Goal: Information Seeking & Learning: Learn about a topic

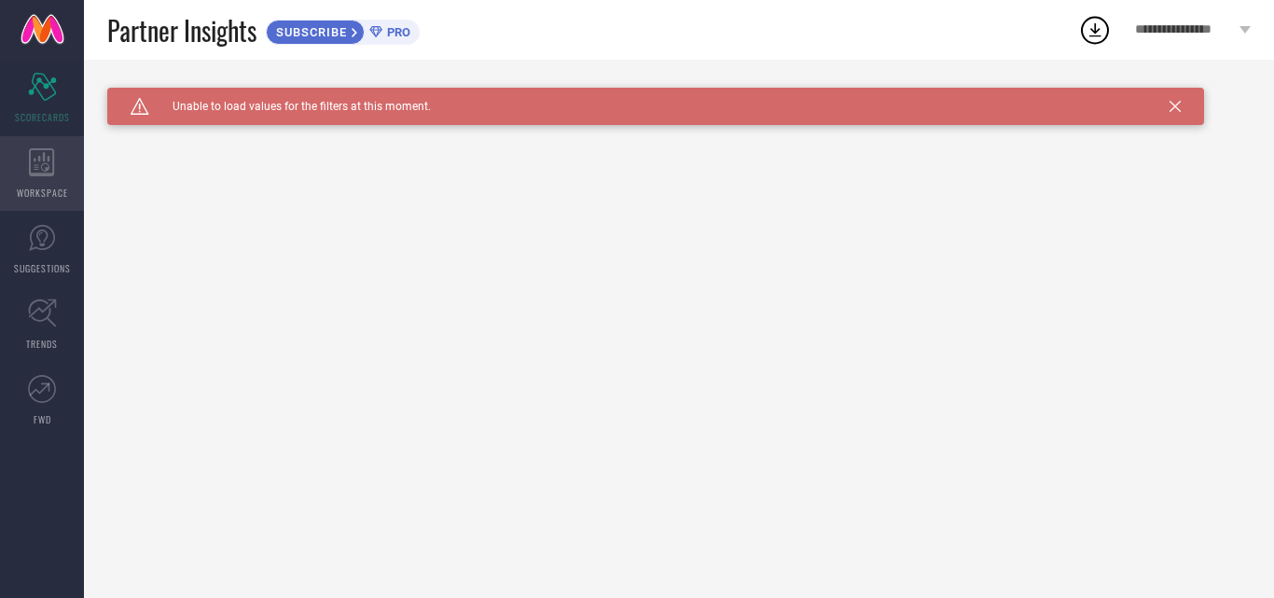
click at [58, 158] on div "WORKSPACE" at bounding box center [42, 173] width 84 height 75
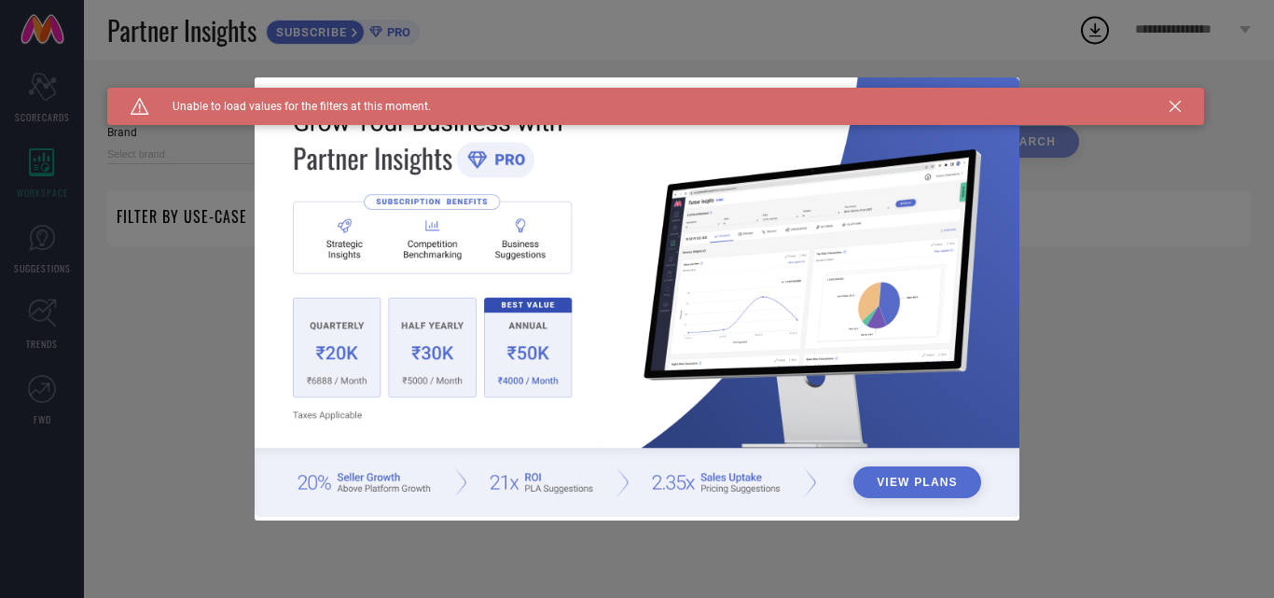
type input "1 STOP FASHION"
type input "All"
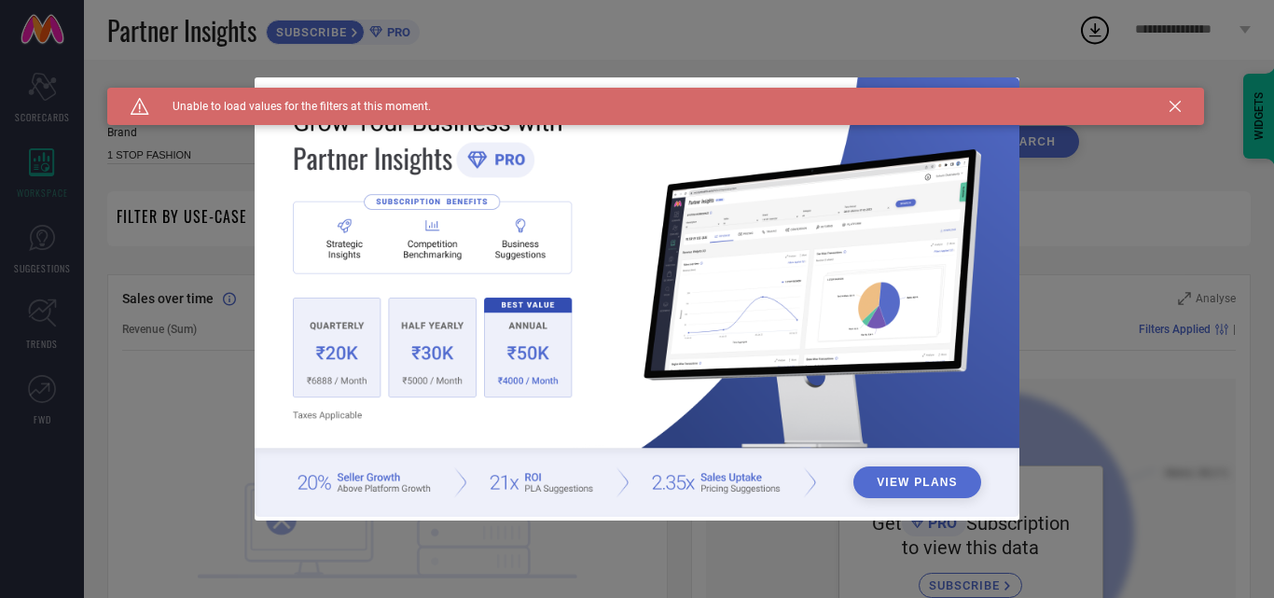
click at [1180, 107] on icon at bounding box center [1174, 106] width 11 height 11
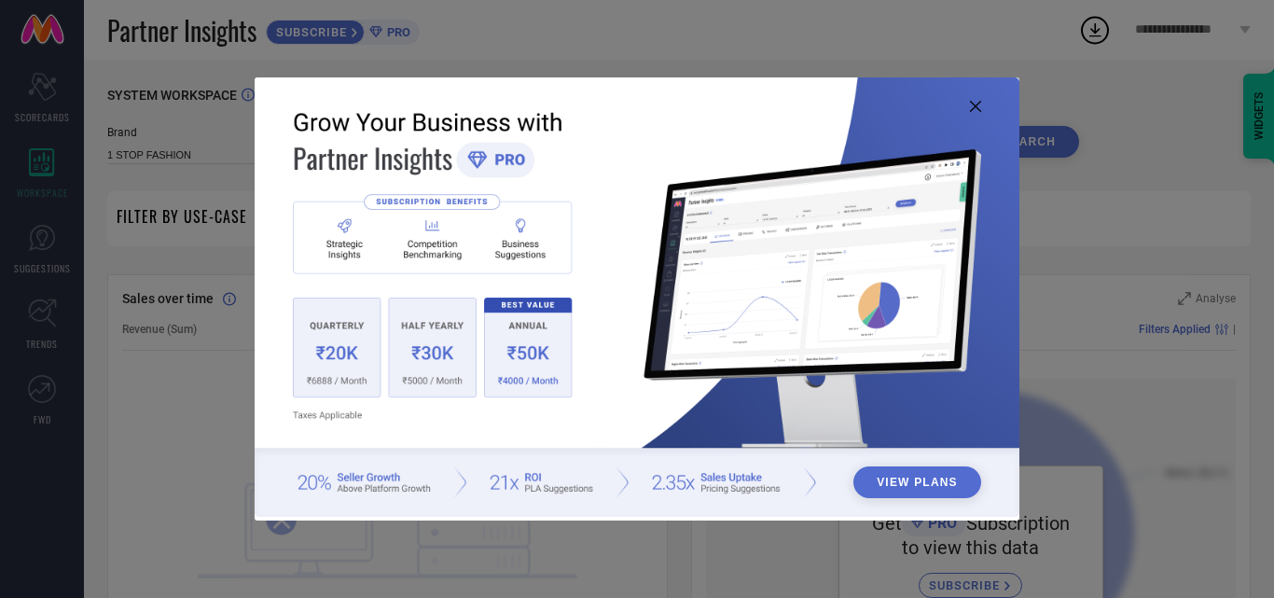
click at [970, 108] on icon at bounding box center [975, 106] width 11 height 11
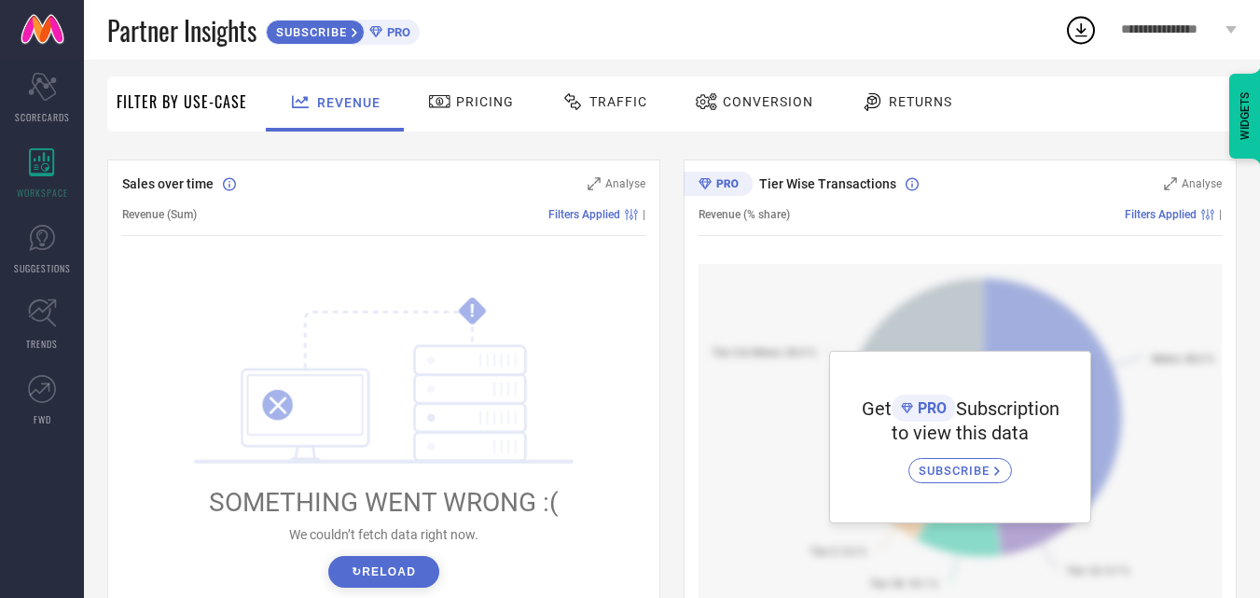
scroll to position [280, 0]
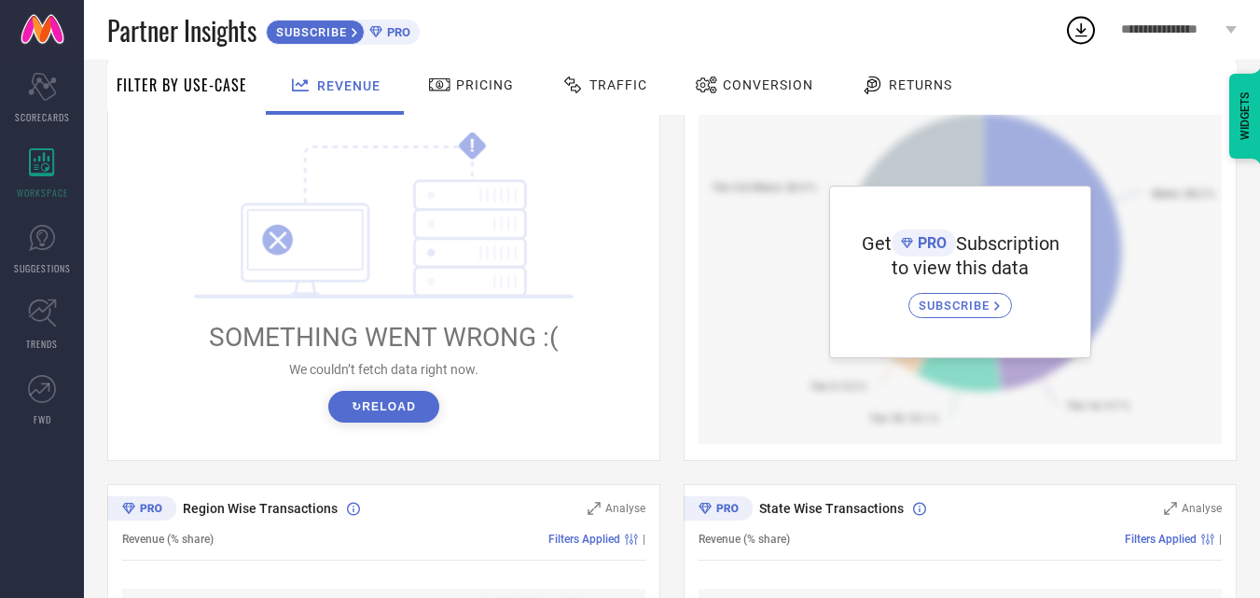
click at [960, 311] on span "SUBSCRIBE" at bounding box center [956, 305] width 76 height 14
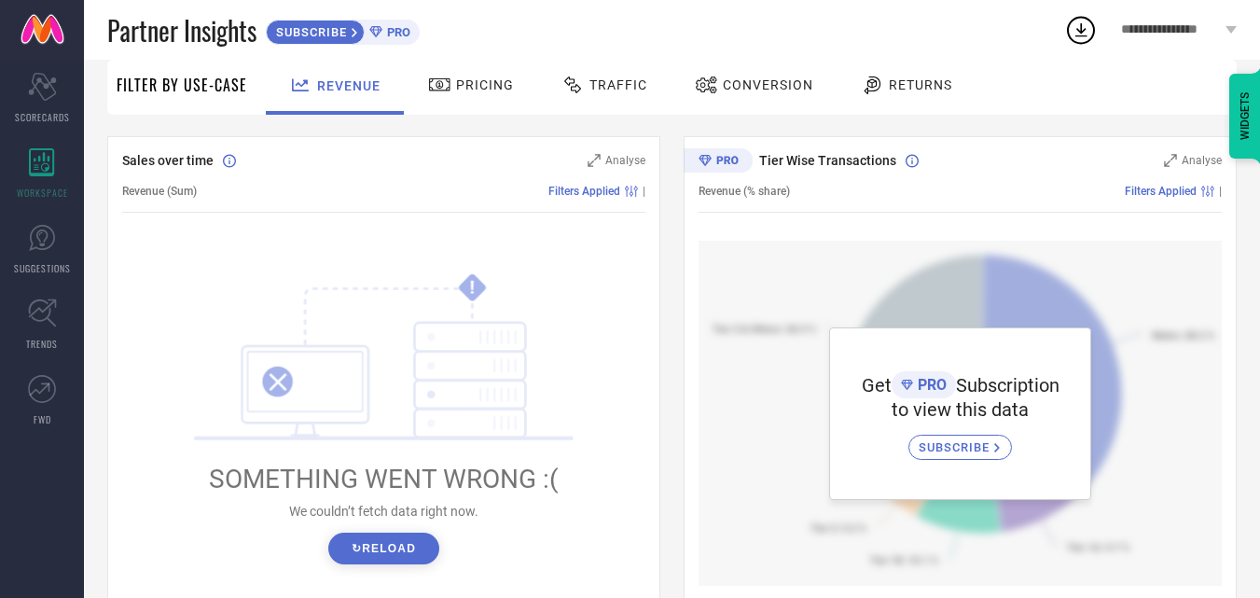
scroll to position [0, 0]
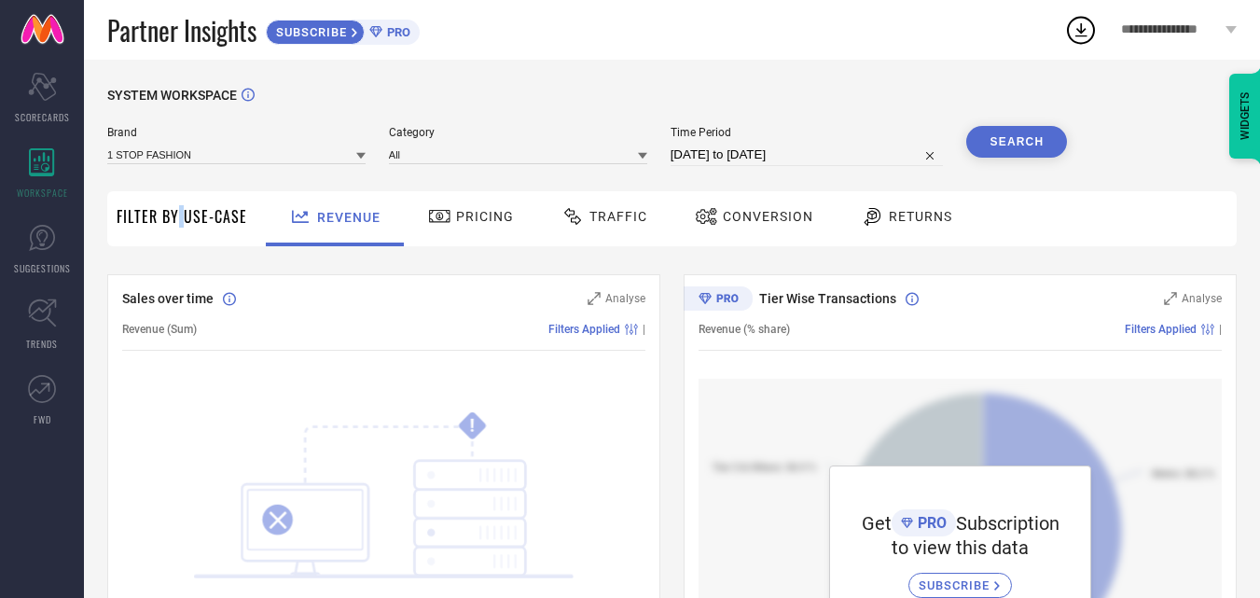
click at [182, 216] on span "Filter By Use-Case" at bounding box center [182, 216] width 131 height 22
click at [205, 213] on span "Filter By Use-Case" at bounding box center [182, 216] width 131 height 22
click at [474, 218] on span "Pricing" at bounding box center [485, 216] width 58 height 15
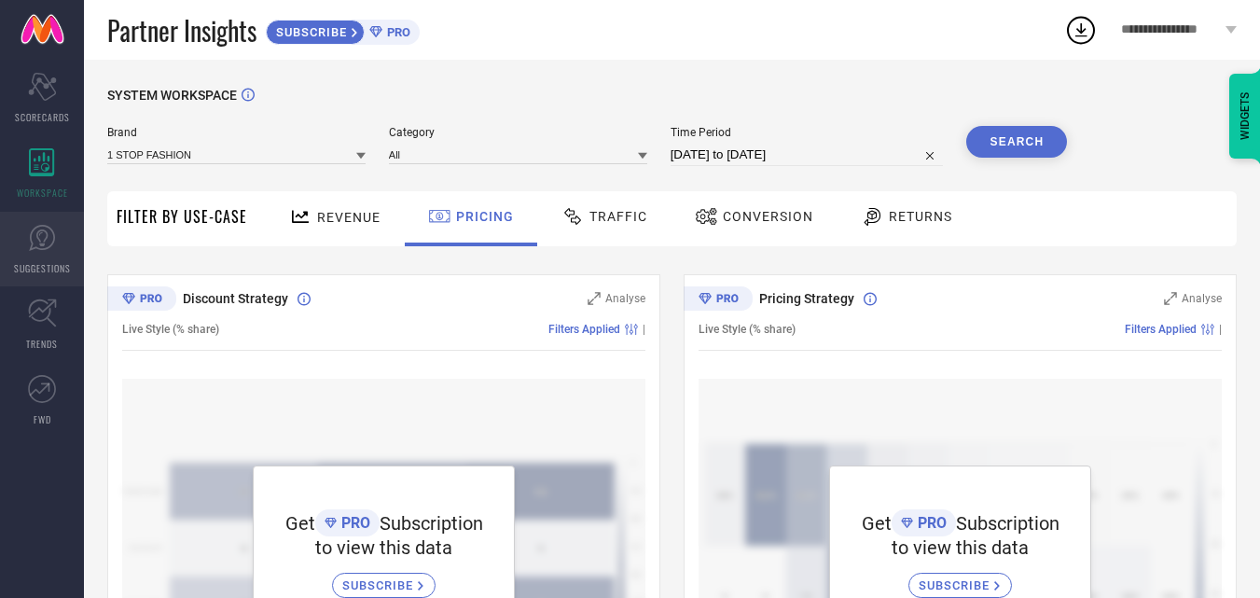
click at [34, 239] on icon at bounding box center [42, 238] width 28 height 28
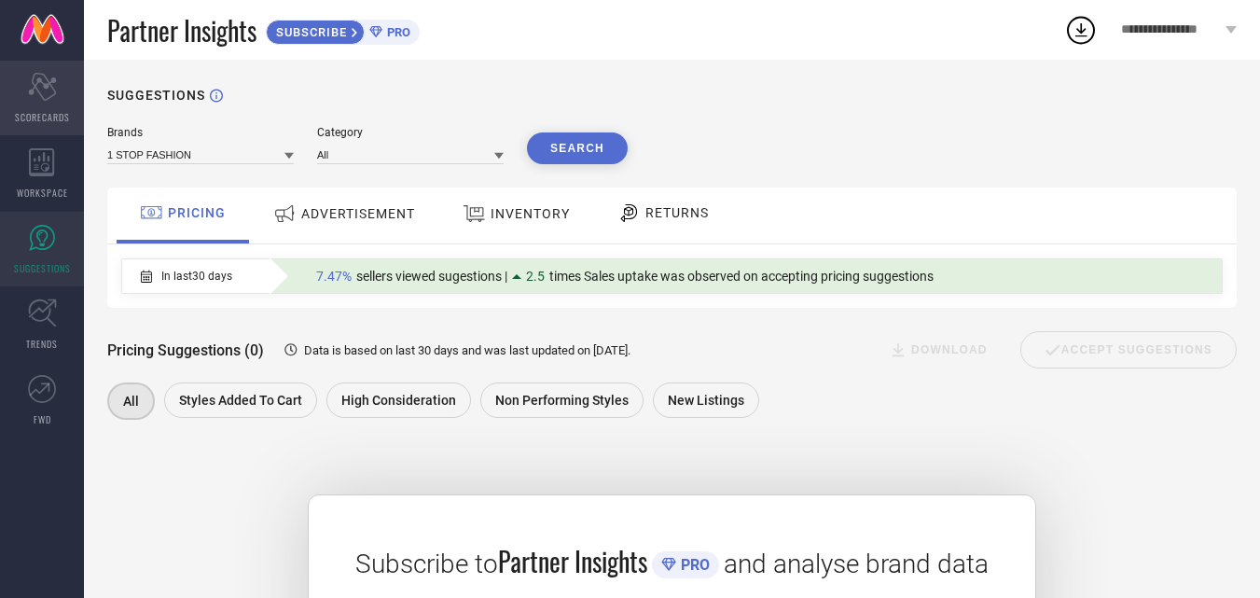
click at [30, 106] on div "Scorecard SCORECARDS" at bounding box center [42, 98] width 84 height 75
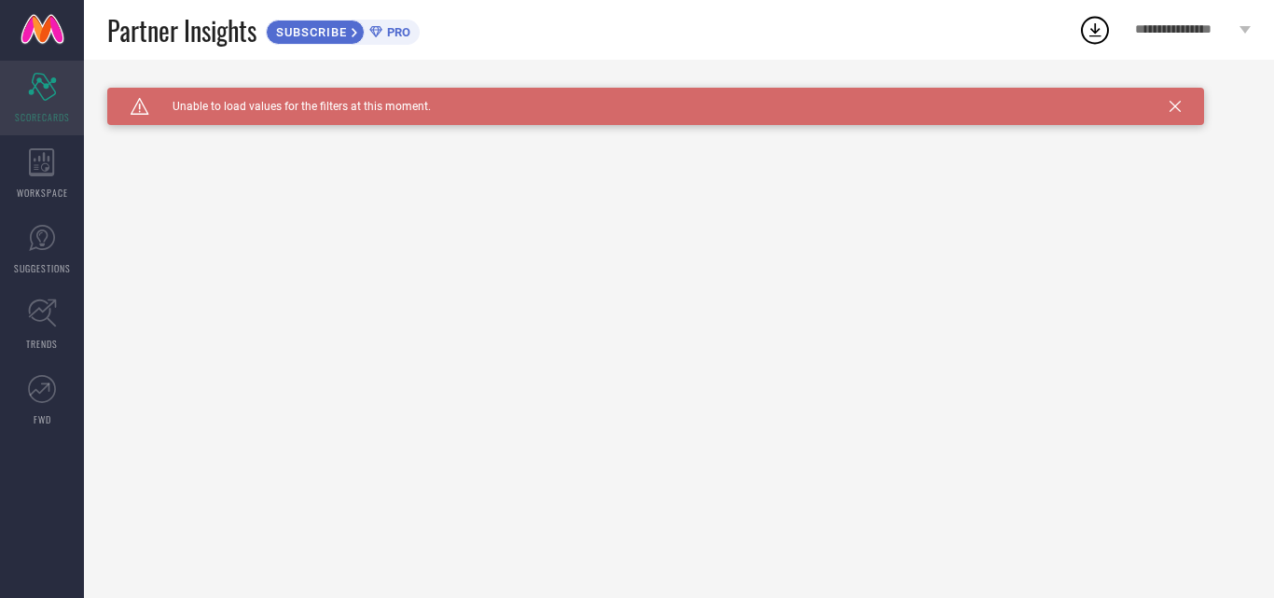
click at [34, 88] on icon at bounding box center [42, 87] width 28 height 28
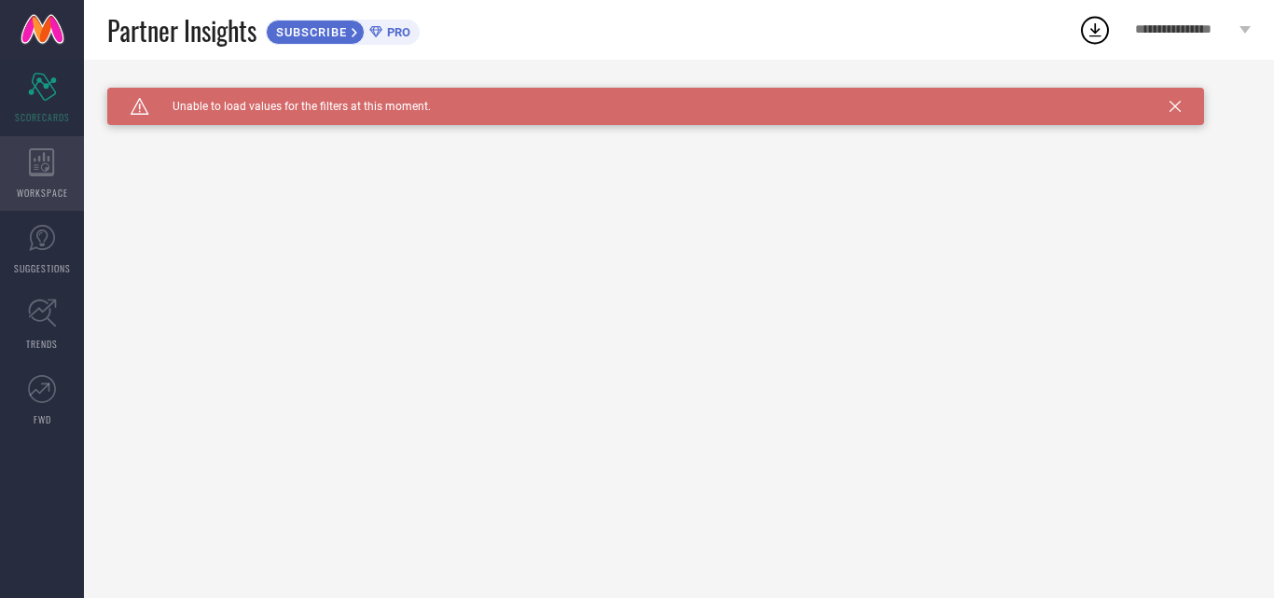
click at [37, 165] on icon at bounding box center [41, 162] width 25 height 28
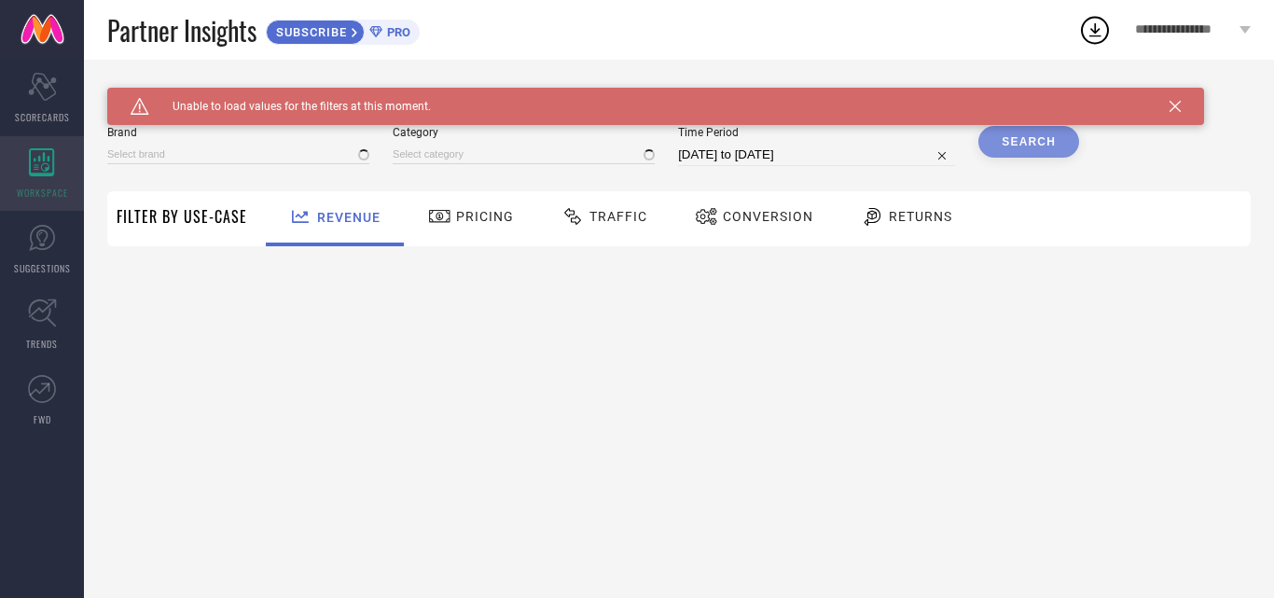
type input "1 STOP FASHION"
type input "All"
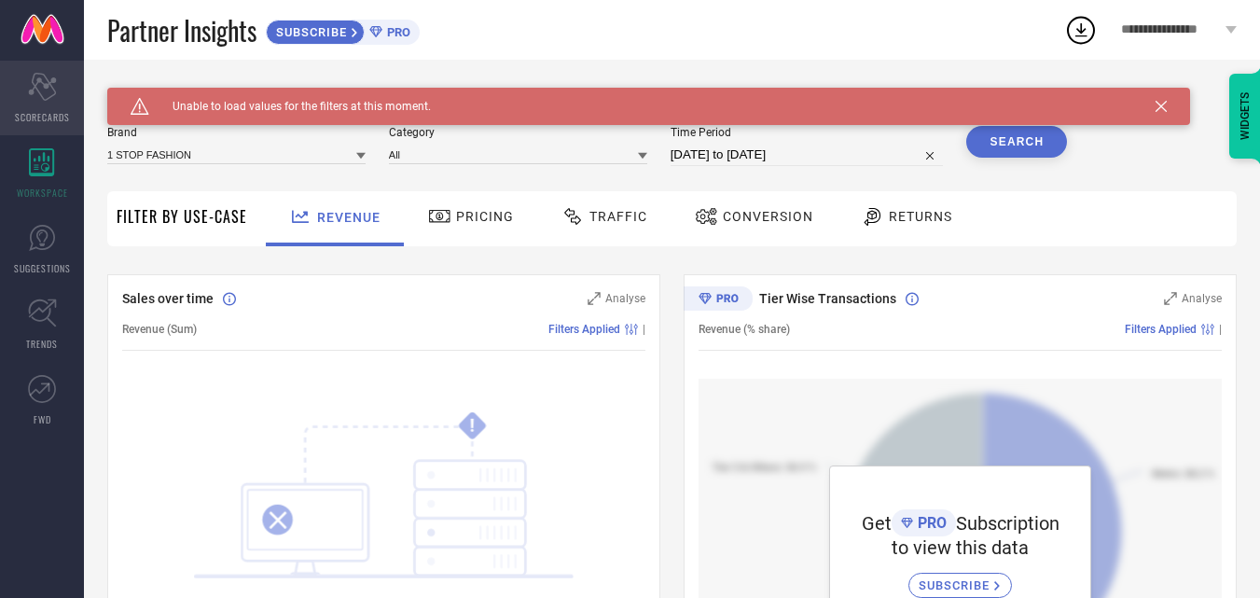
click at [39, 81] on icon at bounding box center [42, 87] width 28 height 28
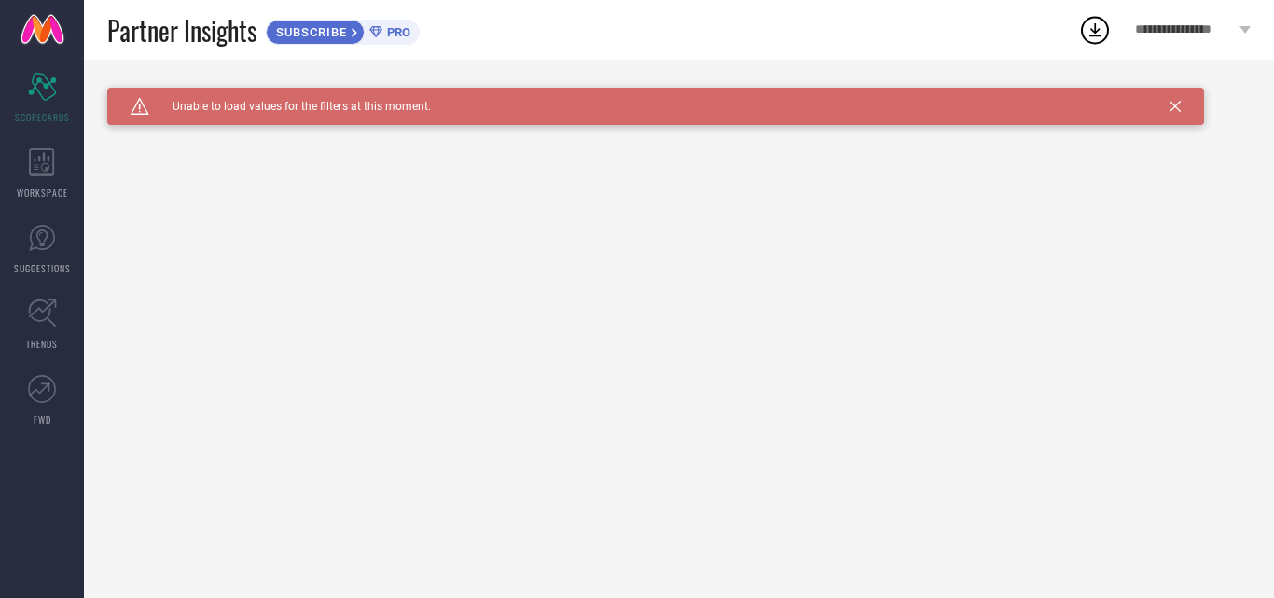
click at [1180, 105] on icon at bounding box center [1174, 106] width 11 height 11
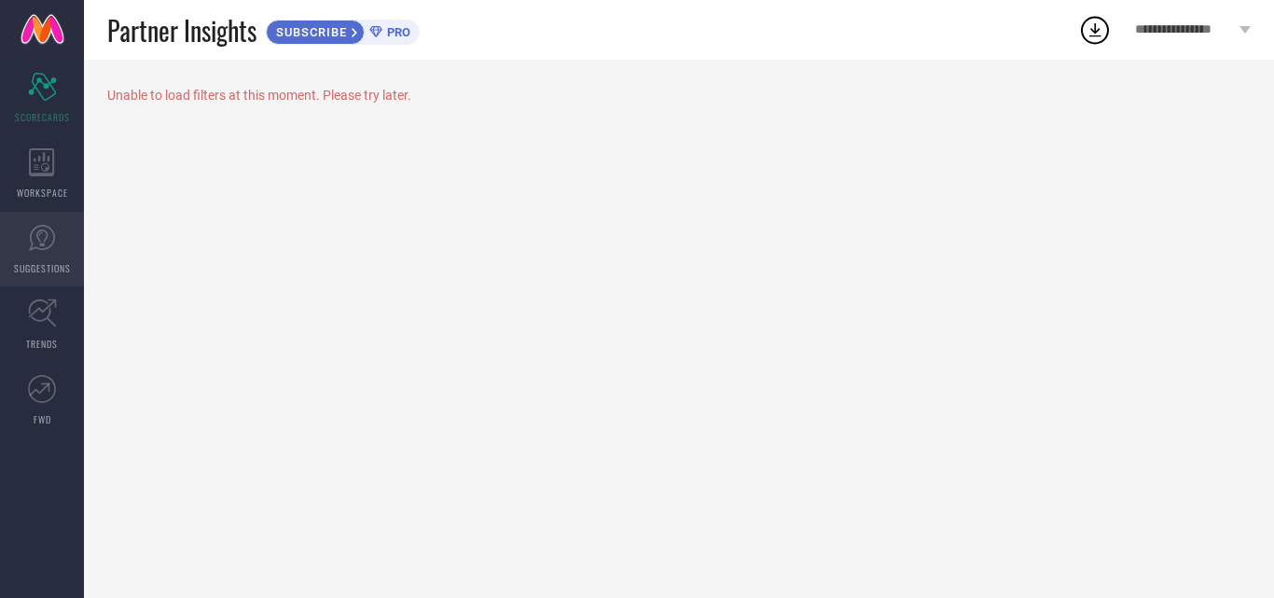
click at [43, 270] on span "SUGGESTIONS" at bounding box center [42, 268] width 57 height 14
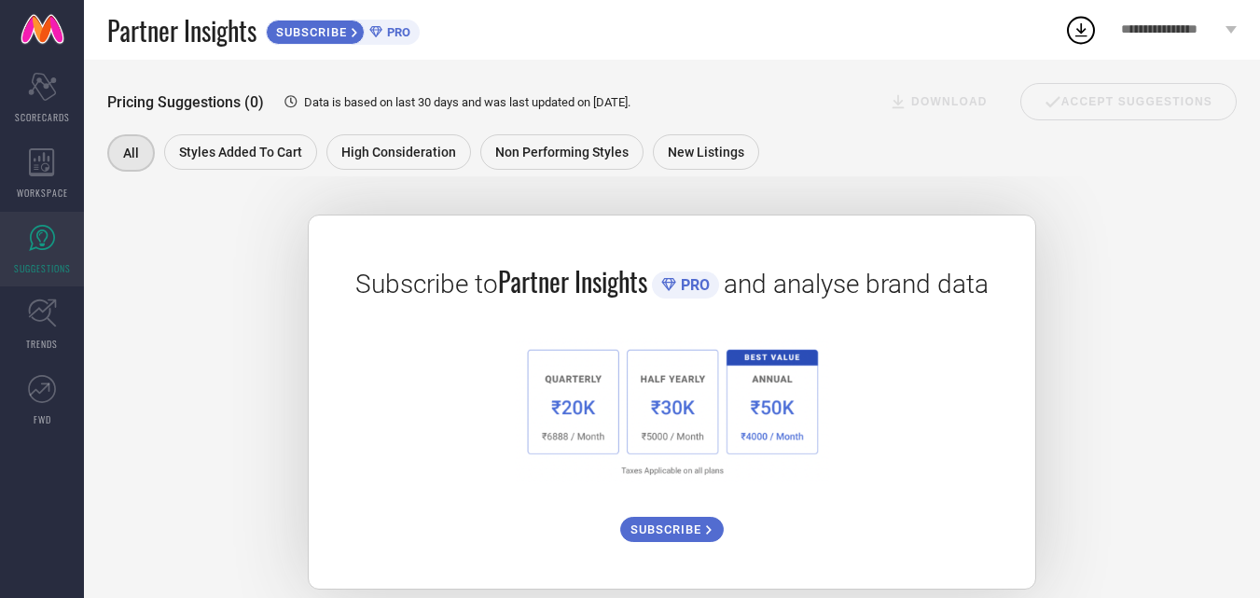
scroll to position [304, 0]
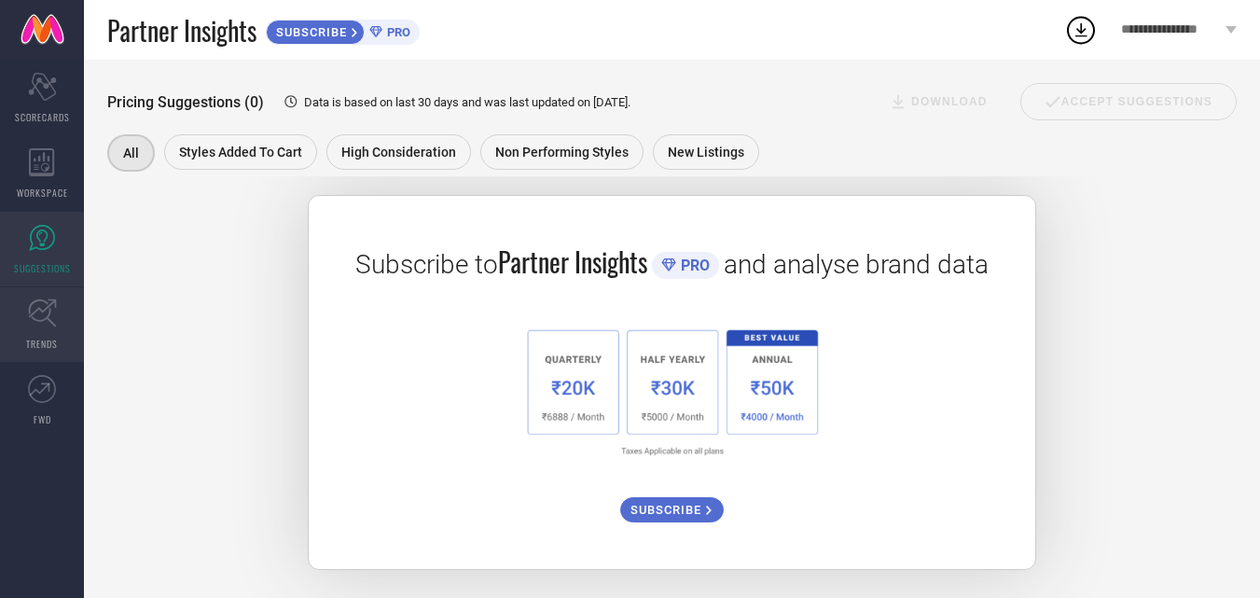
click at [14, 311] on link "TRENDS" at bounding box center [42, 324] width 84 height 75
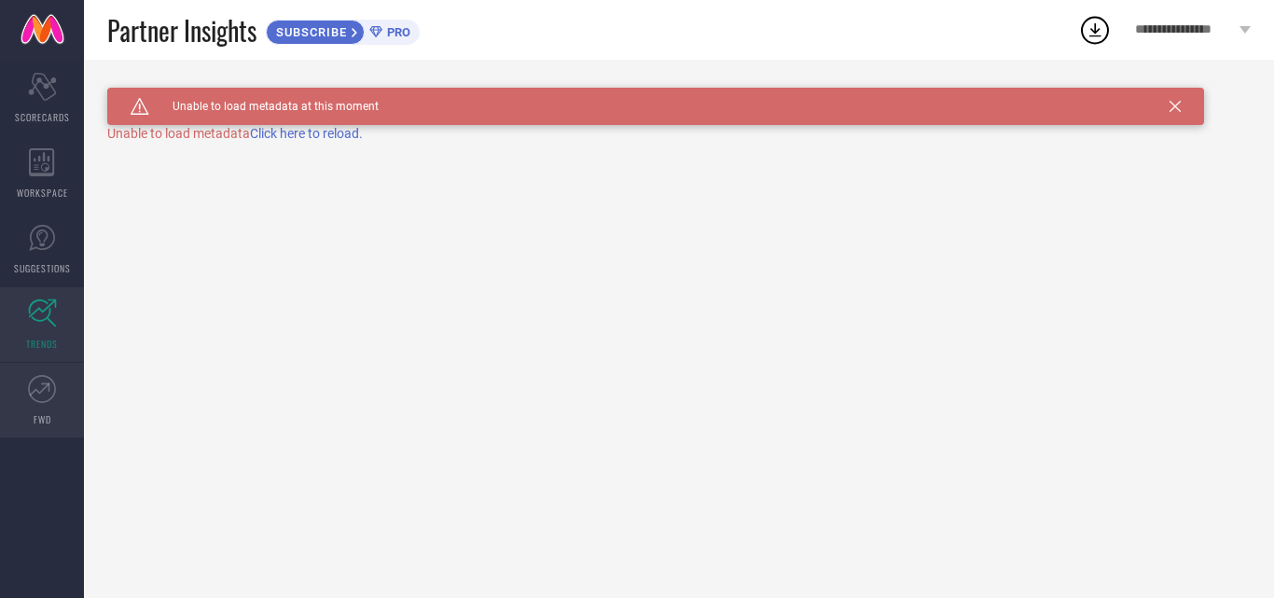
click at [46, 380] on icon at bounding box center [42, 389] width 28 height 28
